Goal: Task Accomplishment & Management: Use online tool/utility

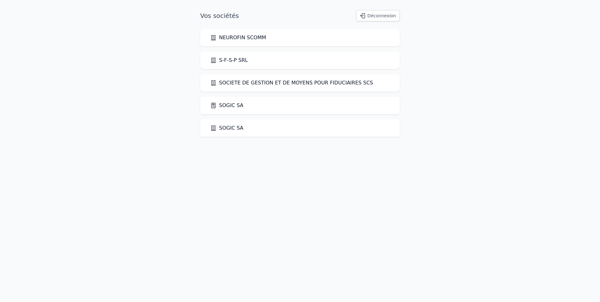
click at [241, 105] on link "SOGIC SA" at bounding box center [226, 106] width 33 height 8
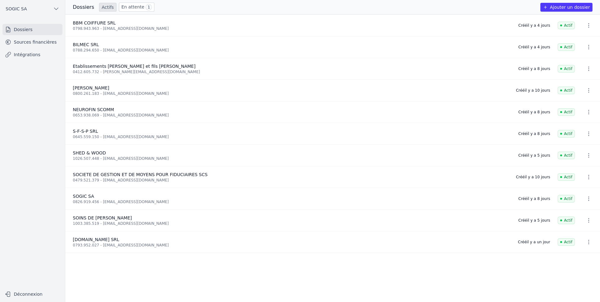
click at [26, 44] on link "Sources financières" at bounding box center [33, 41] width 60 height 11
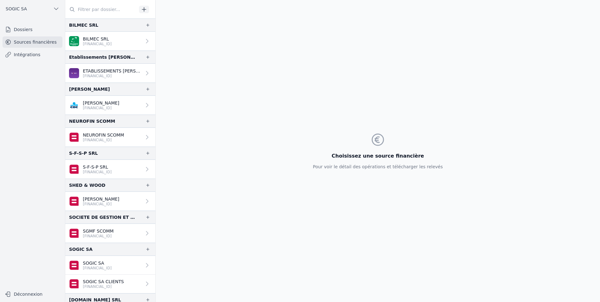
click at [143, 10] on icon "button" at bounding box center [144, 9] width 6 height 6
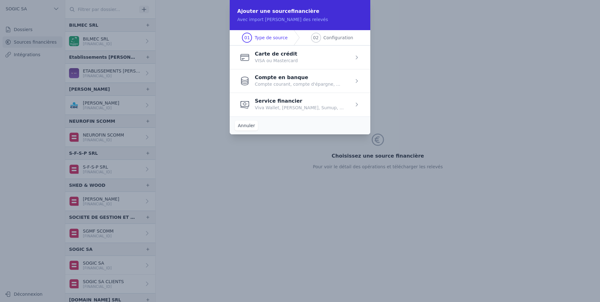
click at [359, 83] on span "button" at bounding box center [300, 81] width 141 height 24
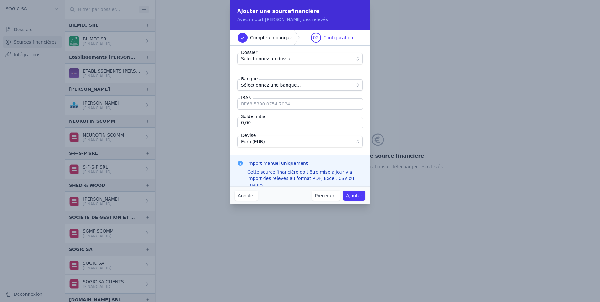
click at [354, 85] on button "Sélectionnez une banque..." at bounding box center [300, 84] width 126 height 11
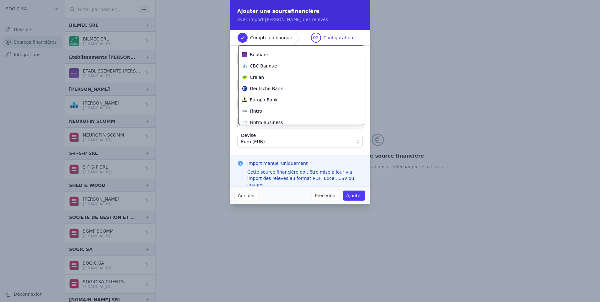
scroll to position [126, 0]
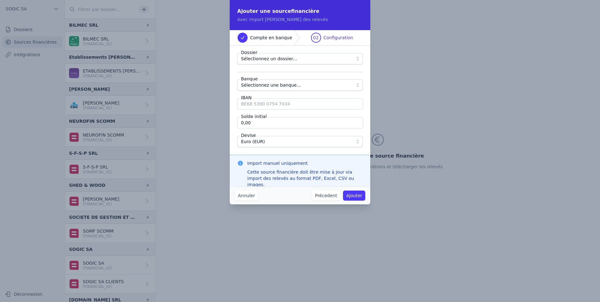
click at [246, 192] on button "Annuler" at bounding box center [246, 196] width 23 height 10
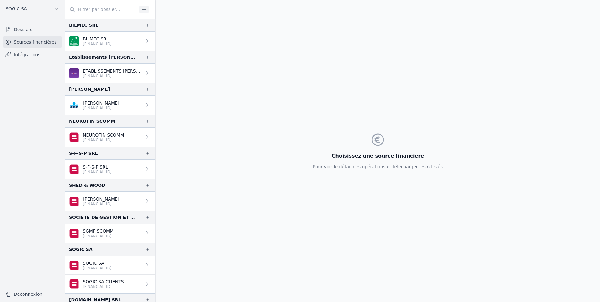
click at [26, 30] on link "Dossiers" at bounding box center [33, 29] width 60 height 11
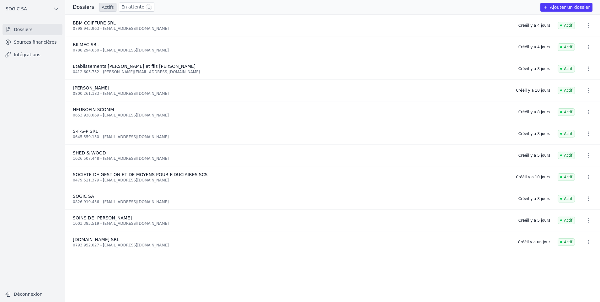
click at [86, 111] on span "NEUROFIN SCOMM" at bounding box center [93, 109] width 41 height 5
click at [31, 43] on link "Sources financières" at bounding box center [33, 41] width 60 height 11
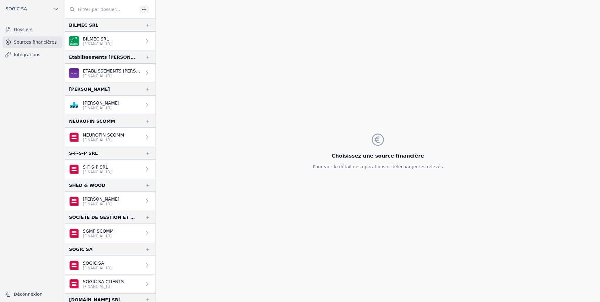
click at [29, 57] on link "Intégrations" at bounding box center [33, 54] width 60 height 11
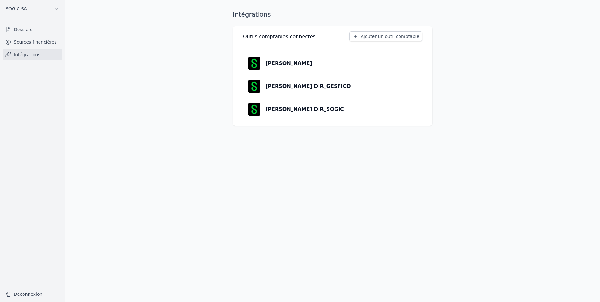
click at [24, 28] on link "Dossiers" at bounding box center [33, 29] width 60 height 11
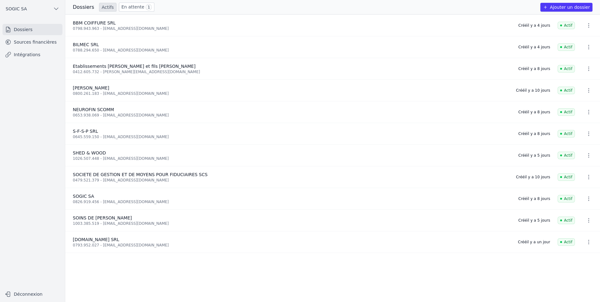
click at [26, 8] on button "SOGIC SA" at bounding box center [33, 9] width 60 height 10
click at [32, 24] on span "NEUROFIN SCOMM" at bounding box center [34, 22] width 41 height 6
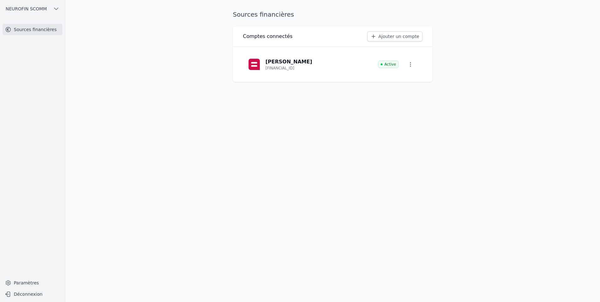
click at [392, 37] on link "Ajouter un compte" at bounding box center [394, 36] width 55 height 10
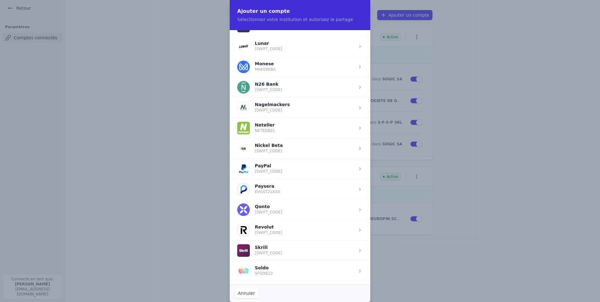
scroll to position [659, 0]
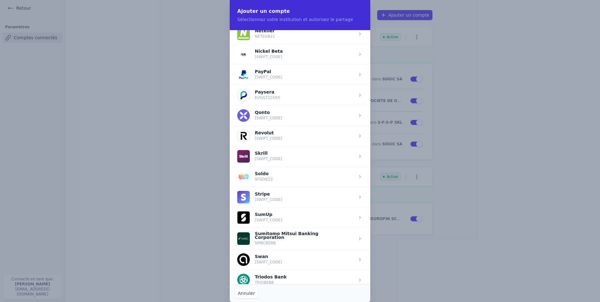
click at [252, 290] on button "Annuler" at bounding box center [246, 293] width 23 height 10
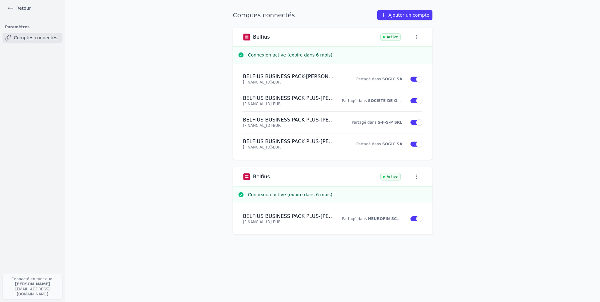
click at [15, 7] on link "Retour" at bounding box center [19, 8] width 28 height 9
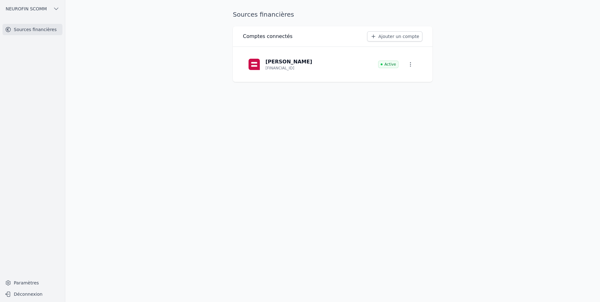
click at [15, 7] on span "NEUROFIN SCOMM" at bounding box center [26, 9] width 41 height 6
click at [24, 57] on link "SOGIC SA" at bounding box center [31, 61] width 60 height 13
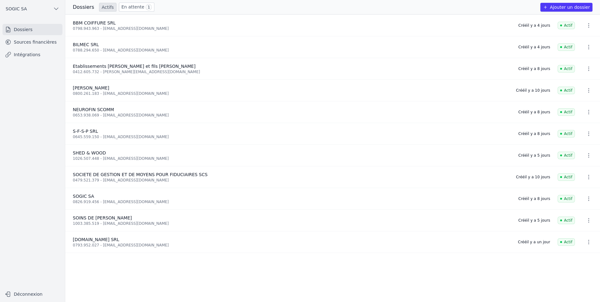
click at [26, 41] on link "Sources financières" at bounding box center [33, 41] width 60 height 11
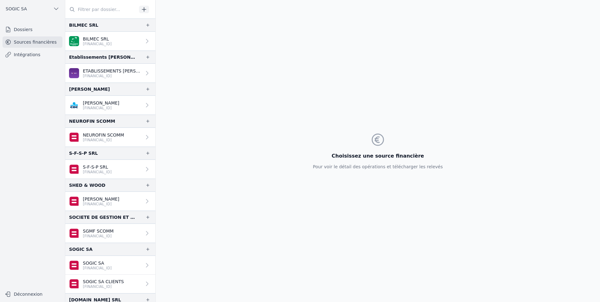
click at [30, 57] on link "Intégrations" at bounding box center [33, 54] width 60 height 11
